Goal: Download file/media

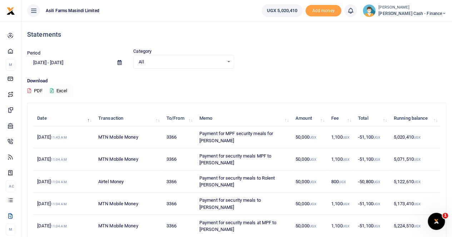
click at [424, 12] on span "Petty Cash - Finance" at bounding box center [412, 13] width 68 height 6
click at [418, 25] on link "Switch accounts" at bounding box center [395, 26] width 56 height 10
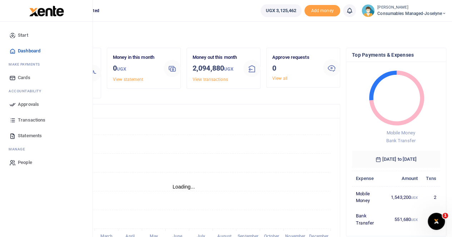
click at [30, 136] on span "Statements" at bounding box center [30, 135] width 24 height 7
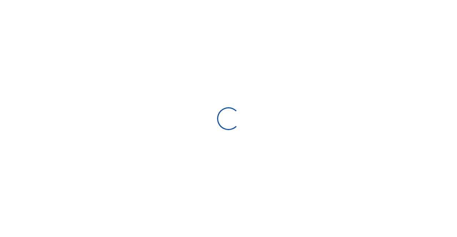
select select "ALL"
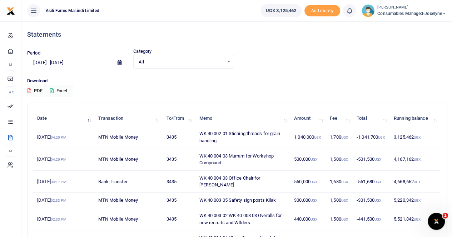
click at [119, 62] on icon at bounding box center [119, 62] width 4 height 5
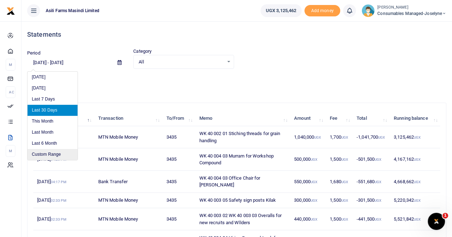
click at [55, 154] on li "Custom Range" at bounding box center [52, 154] width 50 height 11
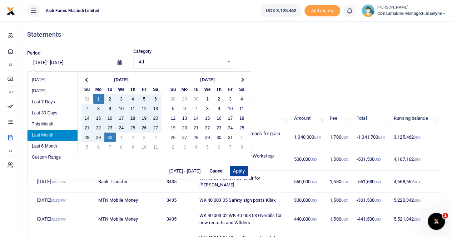
click at [236, 171] on button "Apply" at bounding box center [239, 171] width 18 height 10
type input "09/01/2025 - 09/30/2025"
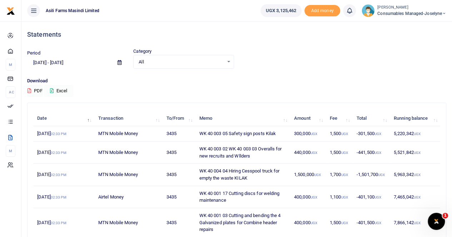
click at [59, 88] on button "Excel" at bounding box center [58, 91] width 29 height 12
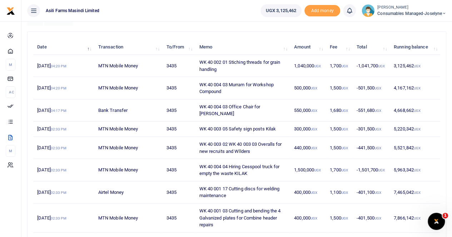
scroll to position [107, 0]
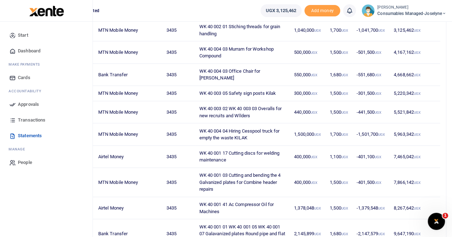
click at [26, 119] on span "Transactions" at bounding box center [31, 120] width 27 height 7
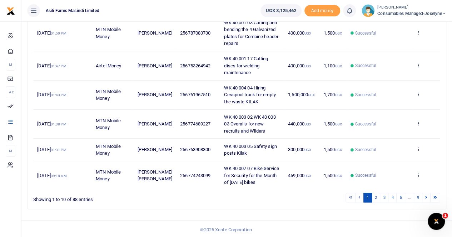
scroll to position [228, 0]
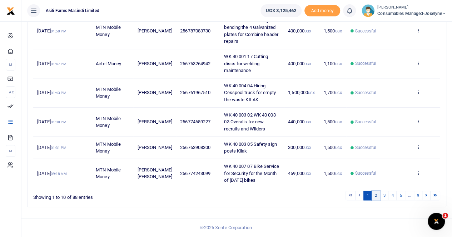
click at [378, 197] on link "2" at bounding box center [375, 196] width 9 height 10
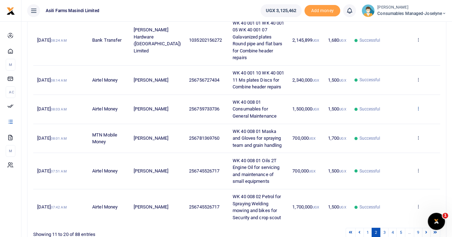
click at [419, 106] on icon at bounding box center [417, 108] width 5 height 5
click at [396, 104] on link "View details" at bounding box center [391, 106] width 56 height 10
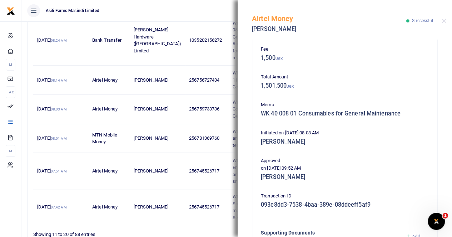
scroll to position [172, 0]
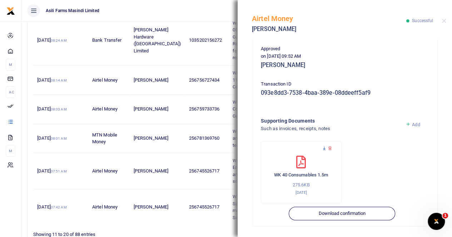
click at [325, 146] on icon at bounding box center [324, 148] width 5 height 5
click at [323, 149] on icon at bounding box center [324, 148] width 5 height 5
click at [322, 146] on icon at bounding box center [324, 148] width 5 height 5
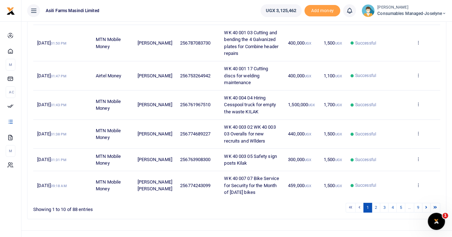
scroll to position [214, 0]
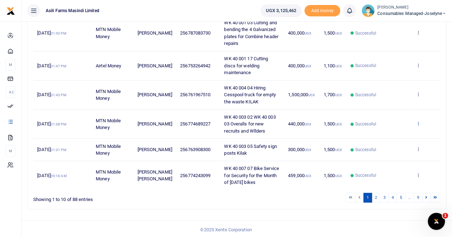
click at [418, 126] on icon at bounding box center [417, 123] width 5 height 5
click at [389, 150] on link "View details" at bounding box center [391, 149] width 56 height 10
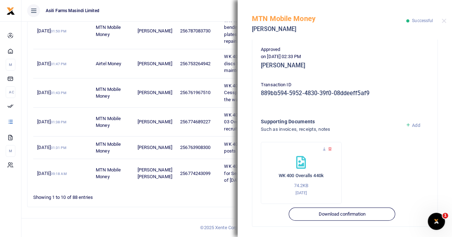
scroll to position [179, 0]
click at [324, 150] on icon at bounding box center [324, 149] width 5 height 5
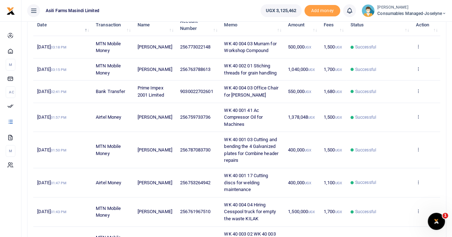
scroll to position [107, 0]
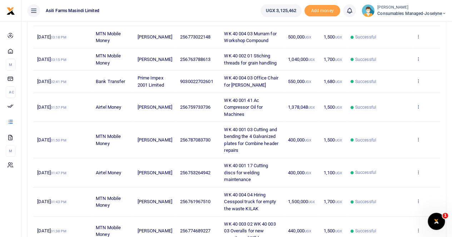
click at [417, 109] on icon at bounding box center [417, 106] width 5 height 5
click at [383, 130] on link "View details" at bounding box center [391, 132] width 56 height 10
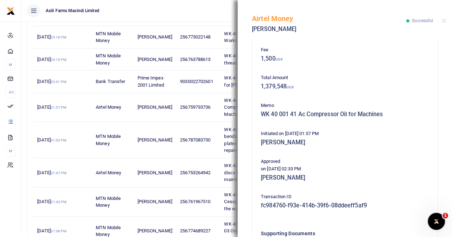
scroll to position [142, 0]
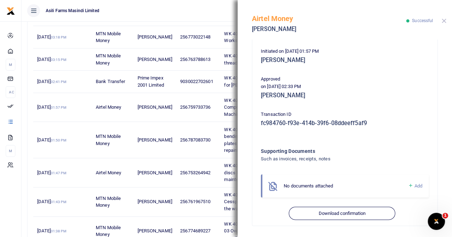
click at [445, 22] on button "Close" at bounding box center [443, 21] width 5 height 5
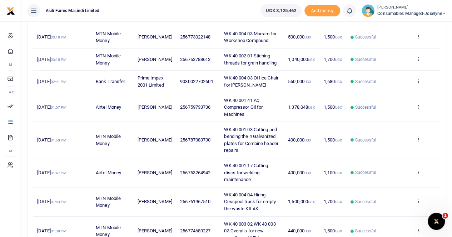
scroll to position [143, 0]
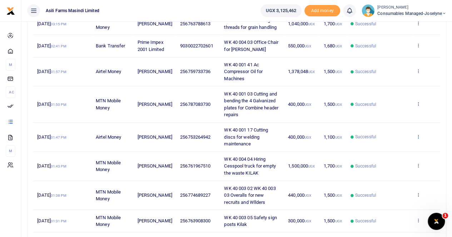
click at [418, 139] on icon at bounding box center [417, 136] width 5 height 5
click at [397, 160] on link "View details" at bounding box center [391, 162] width 56 height 10
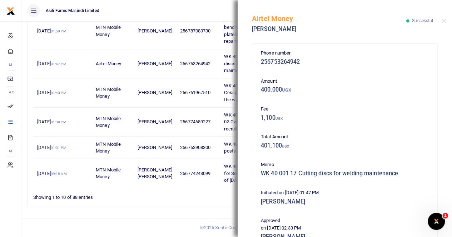
scroll to position [172, 0]
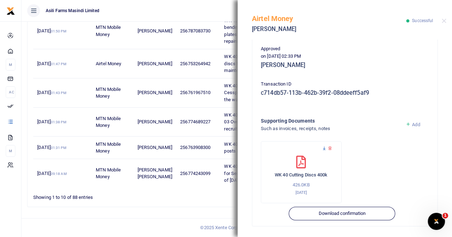
click at [325, 147] on icon at bounding box center [324, 148] width 5 height 5
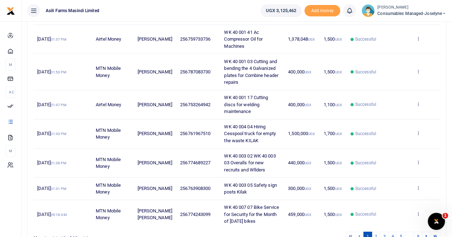
scroll to position [214, 0]
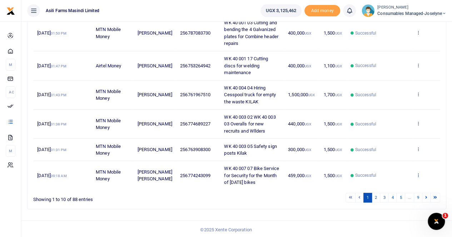
click at [418, 178] on icon at bounding box center [417, 175] width 5 height 5
click at [392, 153] on link "View details" at bounding box center [391, 148] width 56 height 10
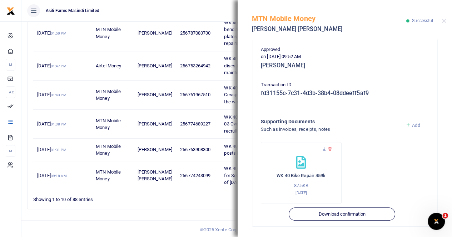
scroll to position [179, 0]
click at [323, 148] on icon at bounding box center [324, 149] width 5 height 5
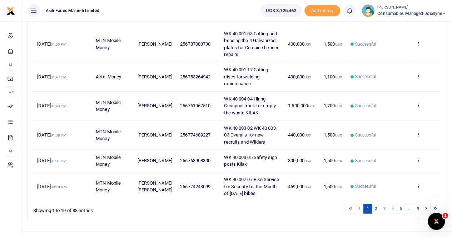
scroll to position [228, 0]
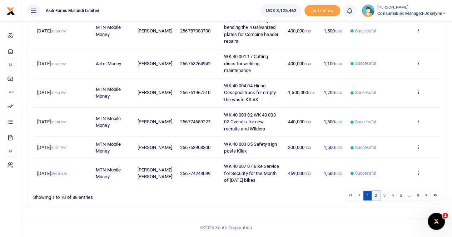
click at [378, 196] on link "2" at bounding box center [375, 196] width 9 height 10
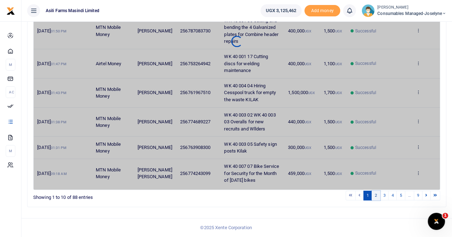
click at [378, 196] on link "2" at bounding box center [375, 196] width 9 height 10
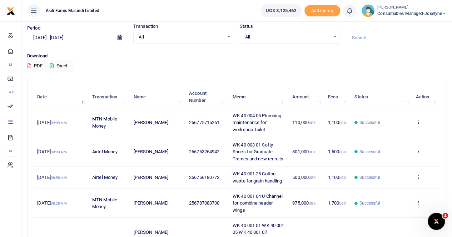
scroll to position [14, 0]
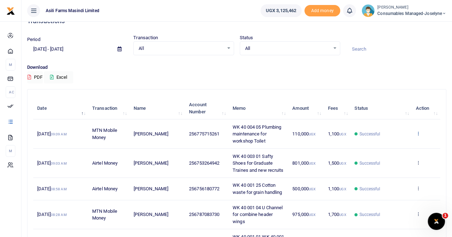
click at [419, 132] on icon at bounding box center [417, 133] width 5 height 5
click at [394, 145] on link "View details" at bounding box center [391, 146] width 56 height 10
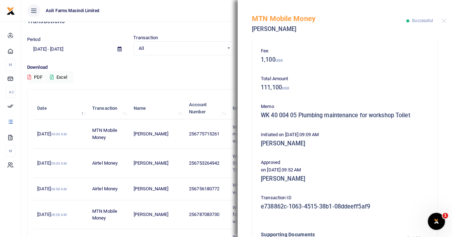
scroll to position [172, 0]
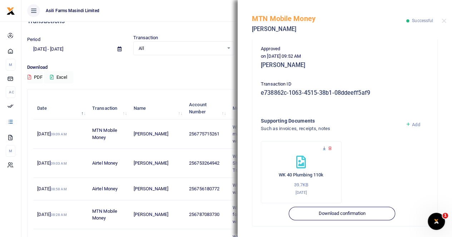
click at [323, 147] on icon at bounding box center [324, 148] width 5 height 5
